Goal: Navigation & Orientation: Find specific page/section

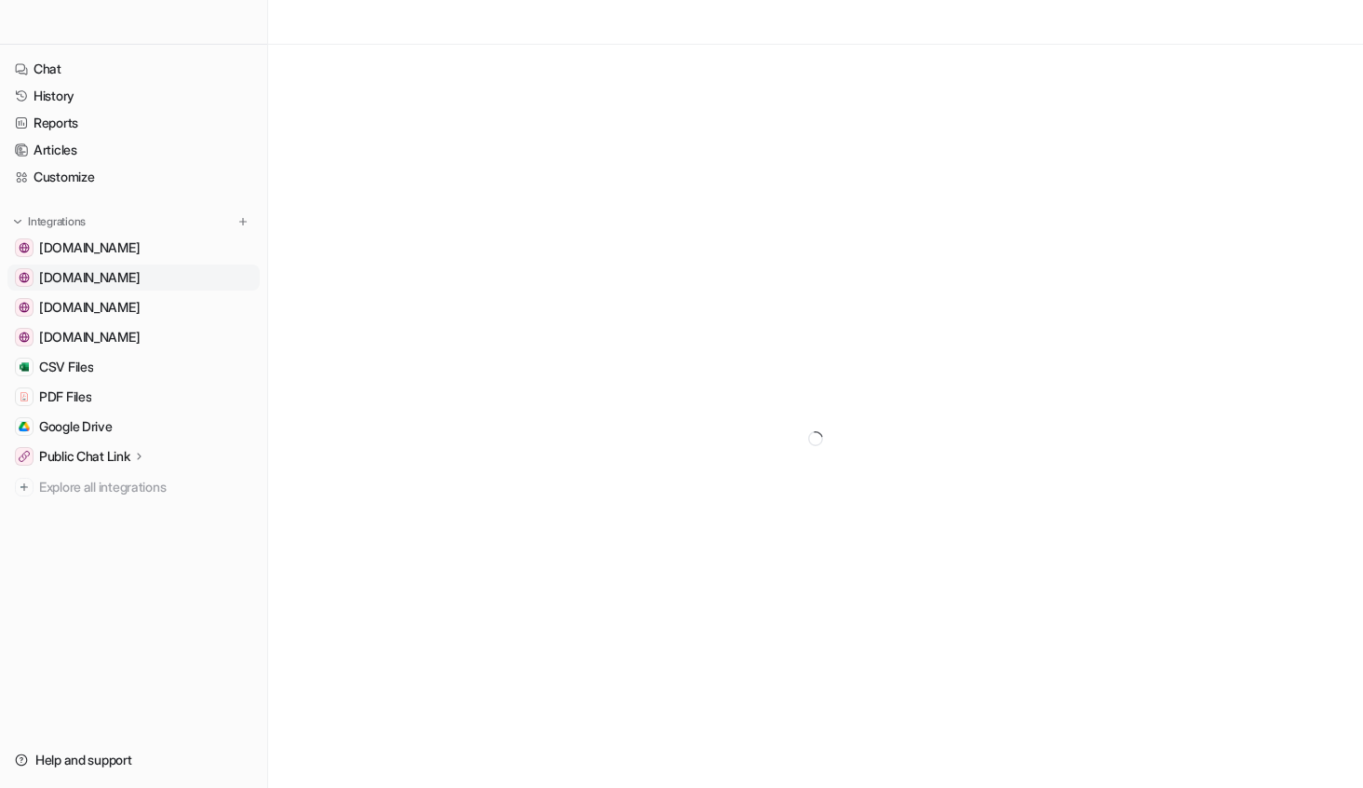
click at [105, 268] on span "[DOMAIN_NAME]" at bounding box center [89, 277] width 101 height 19
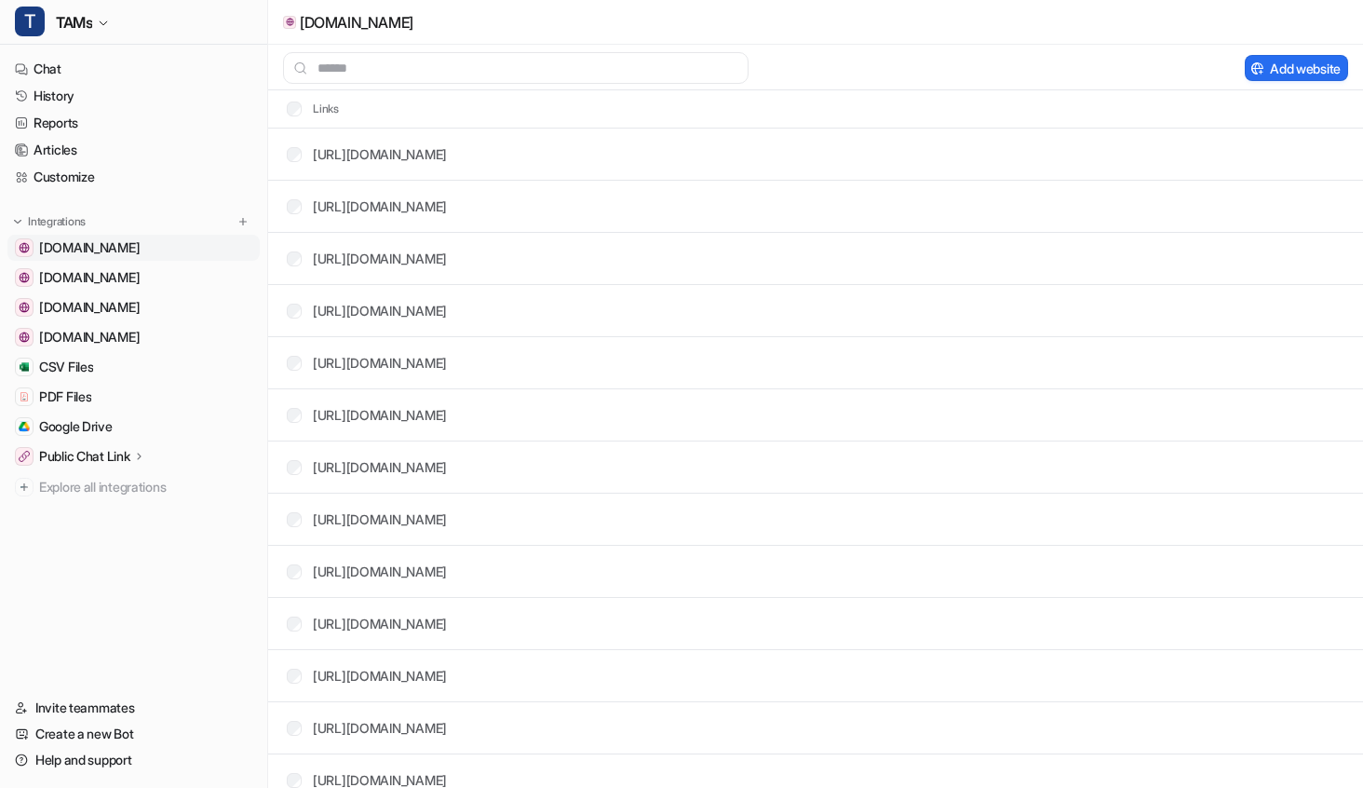
click at [111, 253] on span "[DOMAIN_NAME]" at bounding box center [89, 247] width 101 height 19
click at [175, 292] on ul "[DOMAIN_NAME] [DOMAIN_NAME] [DOMAIN_NAME] [DOMAIN_NAME] CSV Files PDF Files Goo…" at bounding box center [133, 367] width 252 height 265
click at [175, 297] on link "[DOMAIN_NAME]" at bounding box center [133, 307] width 252 height 26
click at [179, 341] on link "[DOMAIN_NAME]" at bounding box center [133, 337] width 252 height 26
